Goal: Find specific page/section: Find specific page/section

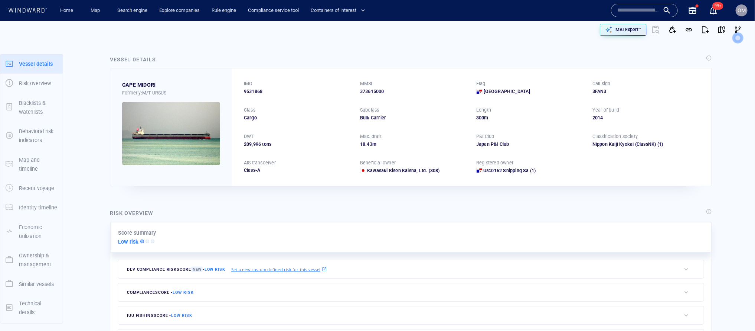
click at [633, 9] on input "text" at bounding box center [639, 10] width 42 height 11
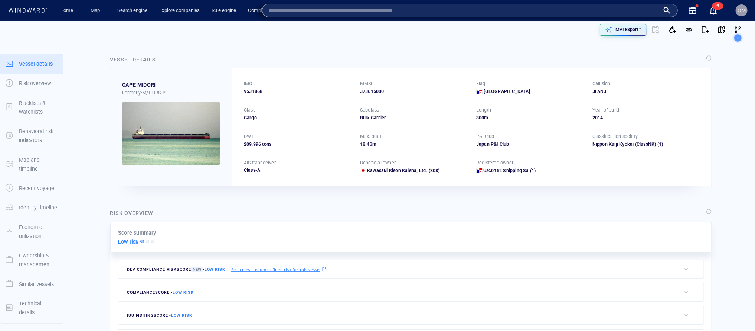
paste input "*******"
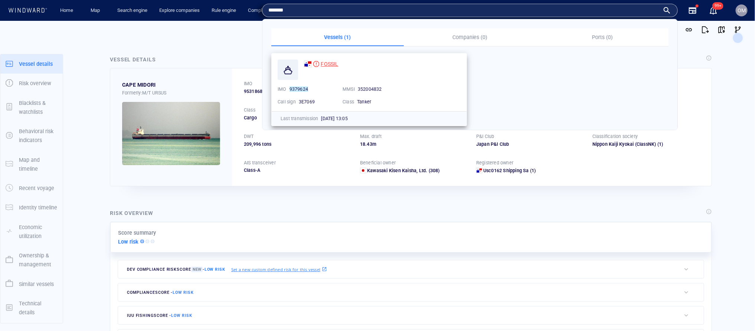
type input "*******"
click at [326, 61] on span "FOSSIL" at bounding box center [329, 64] width 17 height 6
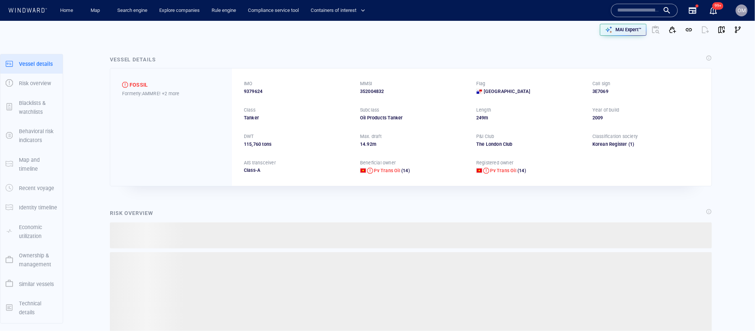
click at [262, 92] on span "9379624" at bounding box center [253, 91] width 19 height 7
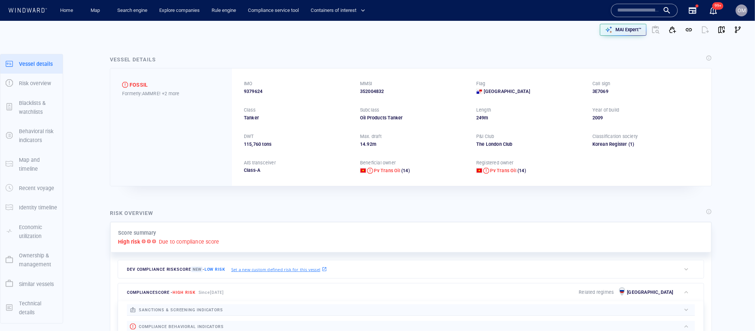
click at [262, 92] on span "9379624" at bounding box center [253, 91] width 19 height 7
click at [254, 90] on span "9379624" at bounding box center [253, 91] width 19 height 7
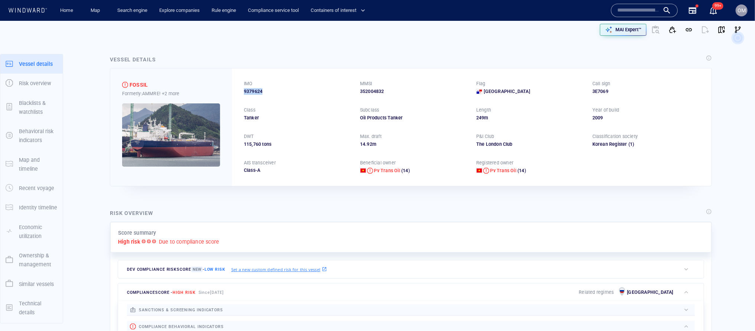
copy span "9379624"
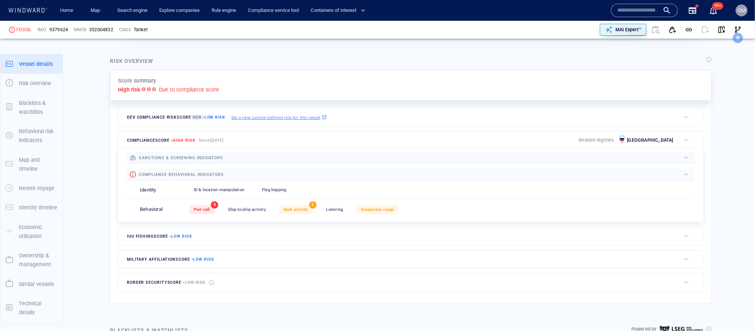
scroll to position [19, 0]
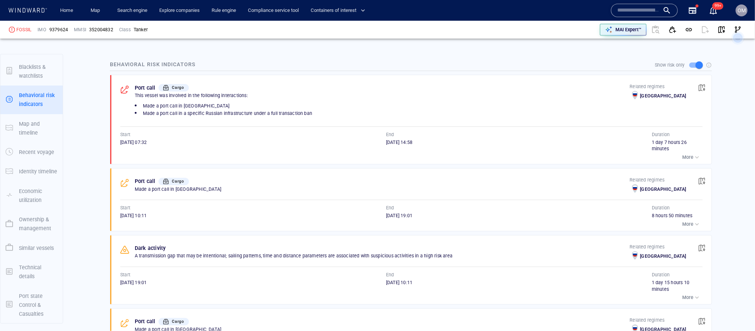
scroll to position [445, 0]
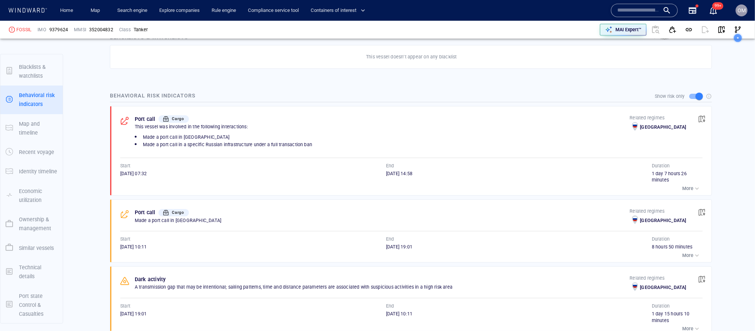
click at [699, 190] on div "button" at bounding box center [697, 188] width 7 height 7
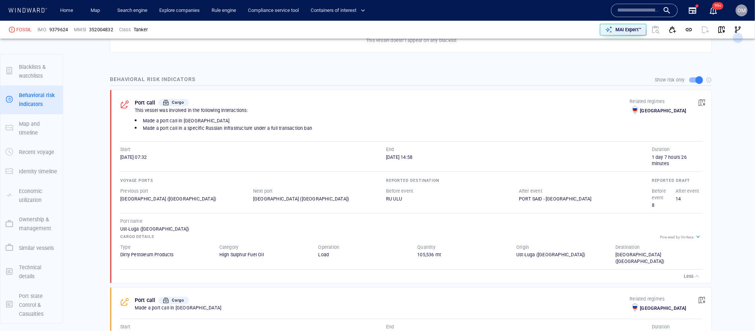
scroll to position [475, 0]
